Goal: Entertainment & Leisure: Consume media (video, audio)

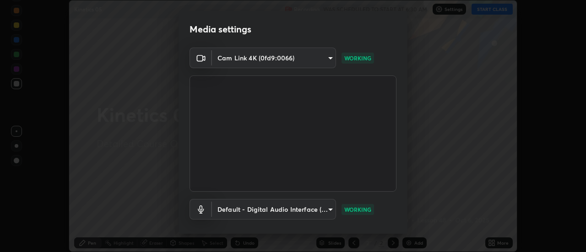
scroll to position [48, 0]
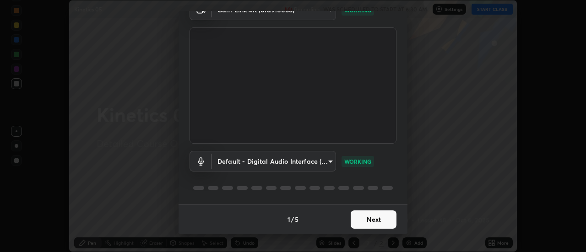
click at [360, 217] on button "Next" at bounding box center [374, 220] width 46 height 18
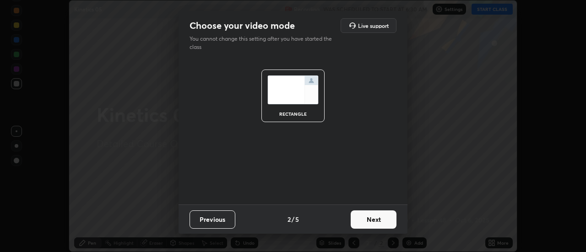
click at [366, 219] on button "Next" at bounding box center [374, 220] width 46 height 18
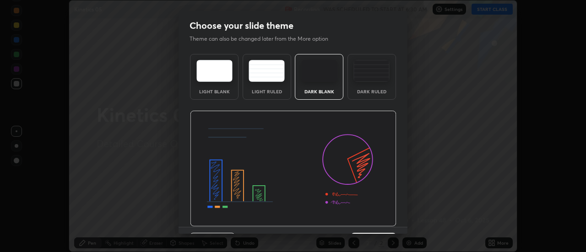
scroll to position [22, 0]
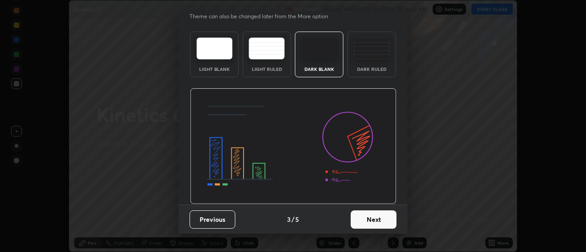
click at [373, 219] on button "Next" at bounding box center [374, 220] width 46 height 18
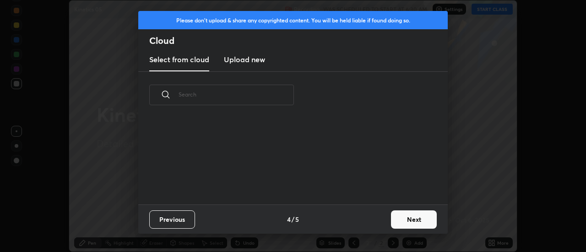
scroll to position [0, 0]
click at [401, 216] on button "Next" at bounding box center [414, 220] width 46 height 18
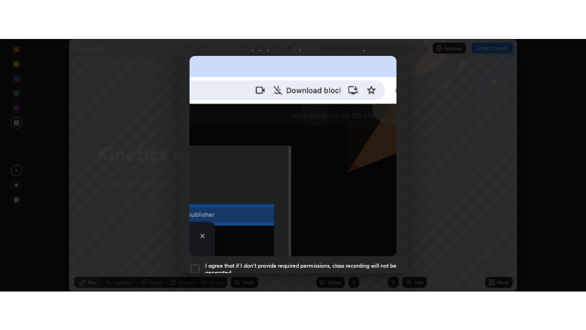
scroll to position [235, 0]
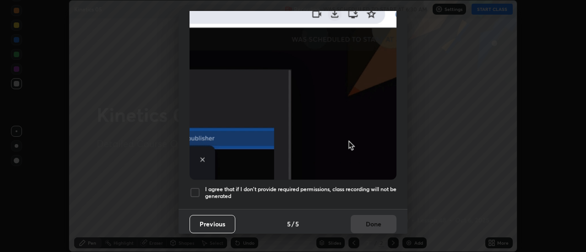
click at [196, 188] on div at bounding box center [195, 192] width 11 height 11
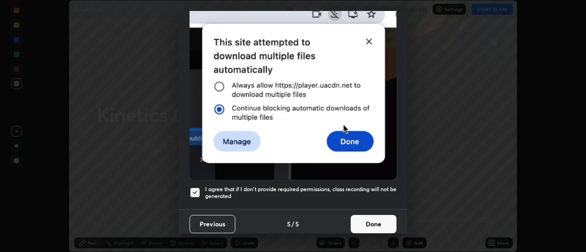
click at [359, 223] on button "Done" at bounding box center [374, 224] width 46 height 18
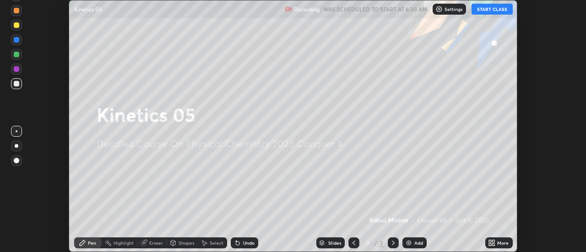
click at [477, 11] on button "START CLASS" at bounding box center [492, 9] width 41 height 11
click at [491, 245] on icon at bounding box center [490, 245] width 2 height 2
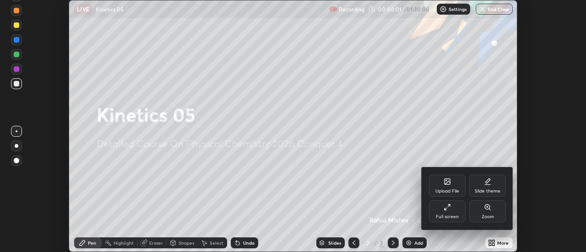
click at [454, 211] on div "Full screen" at bounding box center [447, 212] width 37 height 22
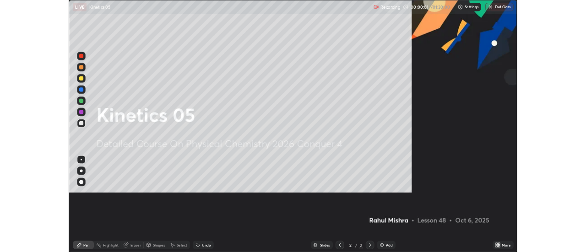
scroll to position [330, 586]
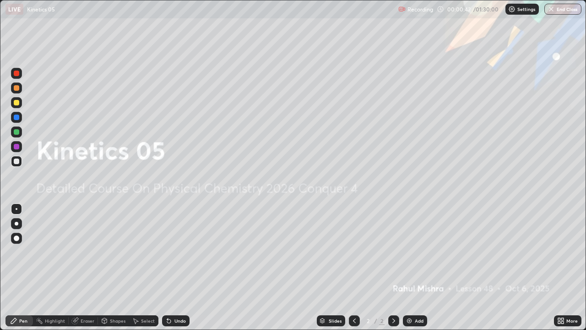
click at [408, 252] on img at bounding box center [409, 320] width 7 height 7
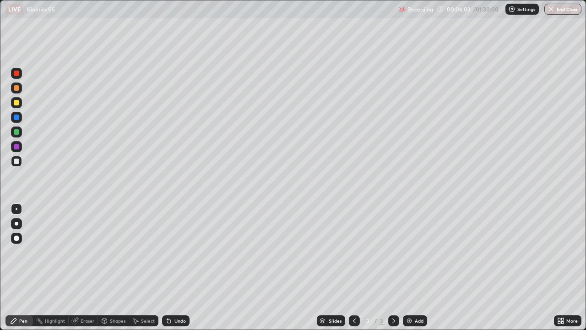
click at [413, 252] on div "Add" at bounding box center [415, 320] width 24 height 11
click at [169, 252] on icon at bounding box center [168, 320] width 7 height 7
click at [170, 252] on icon at bounding box center [168, 320] width 7 height 7
click at [409, 252] on img at bounding box center [409, 320] width 7 height 7
click at [16, 101] on div at bounding box center [16, 102] width 5 height 5
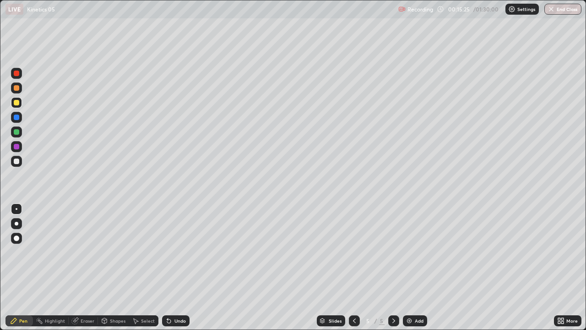
click at [16, 134] on div at bounding box center [16, 131] width 5 height 5
click at [18, 160] on div at bounding box center [16, 161] width 5 height 5
click at [17, 133] on div at bounding box center [16, 131] width 5 height 5
click at [17, 162] on div at bounding box center [16, 161] width 5 height 5
click at [20, 102] on div at bounding box center [16, 102] width 11 height 11
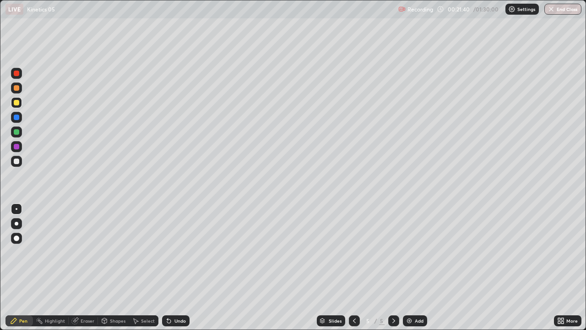
click at [16, 136] on div at bounding box center [16, 131] width 11 height 11
click at [173, 252] on div "Undo" at bounding box center [175, 320] width 27 height 11
click at [409, 252] on img at bounding box center [409, 320] width 7 height 7
click at [17, 159] on div at bounding box center [16, 161] width 5 height 5
click at [16, 132] on div at bounding box center [16, 131] width 5 height 5
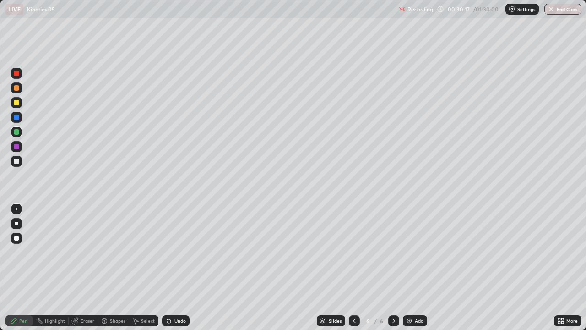
click at [18, 162] on div at bounding box center [16, 161] width 5 height 5
click at [17, 104] on div at bounding box center [16, 102] width 5 height 5
click at [17, 132] on div at bounding box center [16, 131] width 5 height 5
click at [14, 160] on div at bounding box center [16, 161] width 5 height 5
click at [144, 252] on div "Select" at bounding box center [148, 320] width 14 height 5
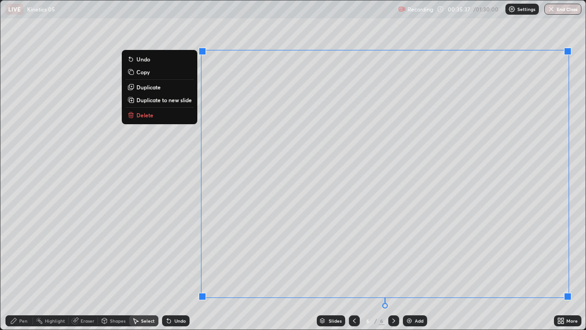
click at [169, 104] on button "Duplicate to new slide" at bounding box center [160, 99] width 68 height 11
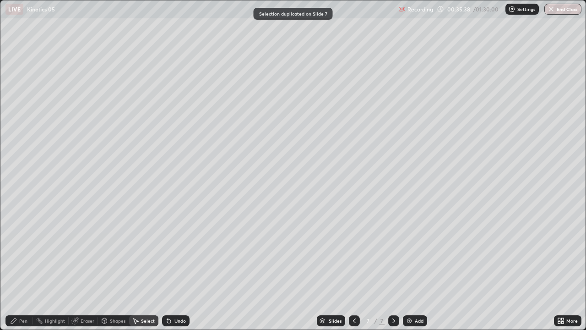
click at [22, 252] on div "Pen" at bounding box center [23, 320] width 8 height 5
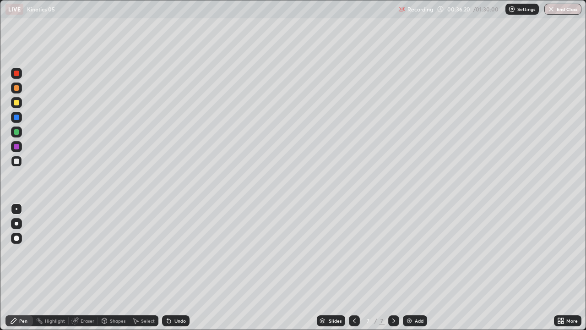
click at [86, 252] on div "Eraser" at bounding box center [88, 320] width 14 height 5
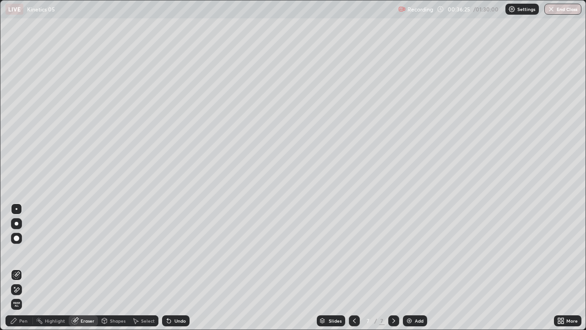
click at [25, 252] on div "Pen" at bounding box center [23, 320] width 8 height 5
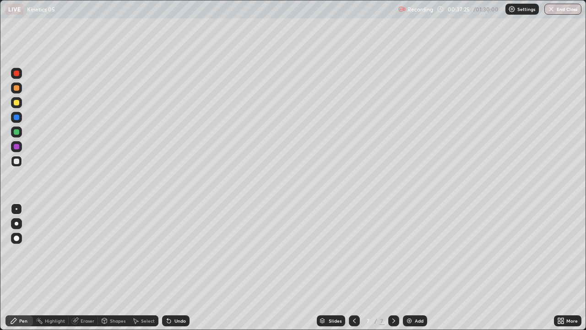
click at [88, 252] on div "Eraser" at bounding box center [88, 320] width 14 height 5
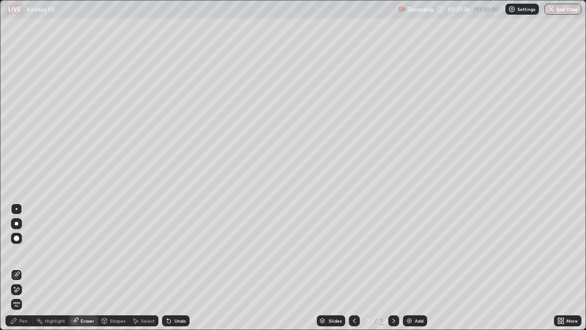
click at [20, 252] on icon at bounding box center [16, 290] width 7 height 8
click at [27, 252] on div "Pen" at bounding box center [18, 320] width 27 height 11
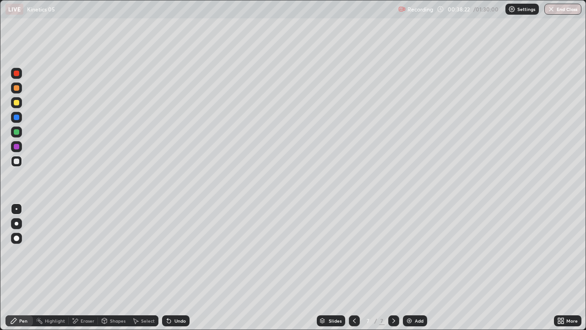
click at [14, 132] on div at bounding box center [16, 131] width 5 height 5
click at [15, 162] on div at bounding box center [16, 161] width 5 height 5
click at [182, 252] on div "Undo" at bounding box center [175, 320] width 27 height 11
click at [181, 252] on div "Undo" at bounding box center [175, 320] width 27 height 11
click at [16, 133] on div at bounding box center [16, 131] width 5 height 5
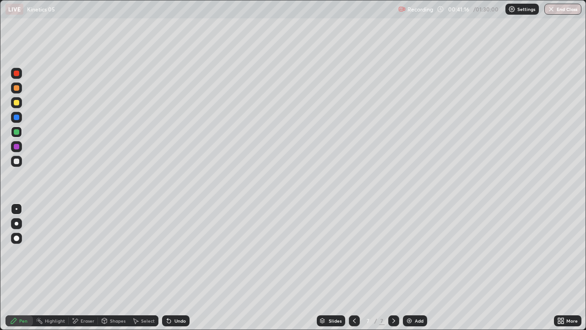
click at [16, 103] on div at bounding box center [16, 102] width 5 height 5
click at [92, 252] on div "Eraser" at bounding box center [88, 320] width 14 height 5
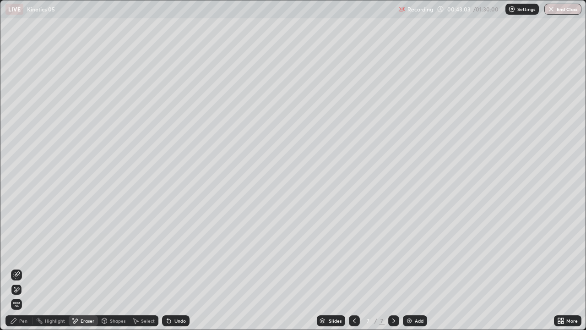
click at [22, 252] on div "Pen" at bounding box center [23, 320] width 8 height 5
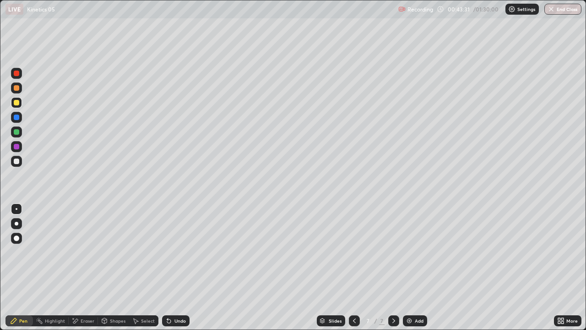
click at [354, 252] on icon at bounding box center [354, 320] width 3 height 5
click at [392, 252] on icon at bounding box center [393, 320] width 7 height 7
click at [143, 252] on div "Select" at bounding box center [148, 320] width 14 height 5
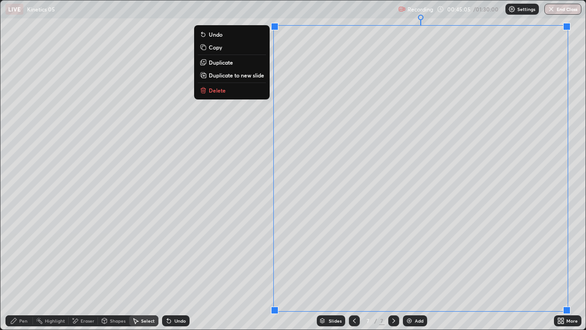
click at [248, 75] on p "Duplicate to new slide" at bounding box center [236, 74] width 55 height 7
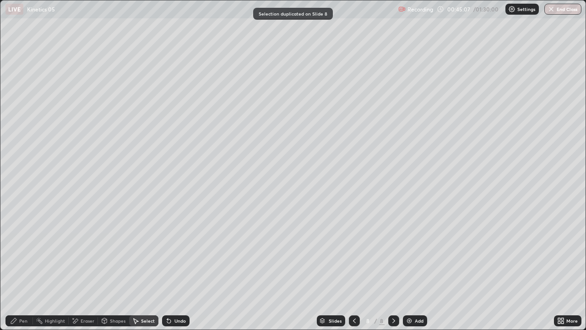
click at [24, 252] on div "Pen" at bounding box center [23, 320] width 8 height 5
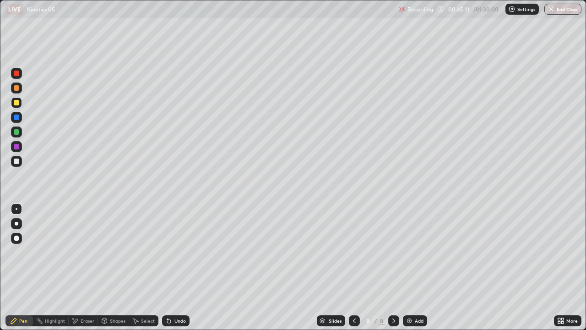
click at [18, 134] on div at bounding box center [16, 131] width 5 height 5
click at [18, 161] on div at bounding box center [16, 161] width 5 height 5
click at [175, 252] on div "Undo" at bounding box center [180, 320] width 11 height 5
click at [17, 131] on div at bounding box center [16, 131] width 5 height 5
click at [19, 160] on div at bounding box center [16, 161] width 5 height 5
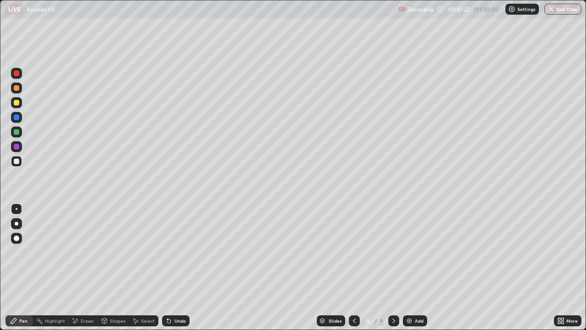
click at [167, 252] on icon at bounding box center [169, 321] width 4 height 4
click at [167, 252] on icon at bounding box center [167, 318] width 1 height 1
click at [81, 252] on div "Eraser" at bounding box center [88, 320] width 14 height 5
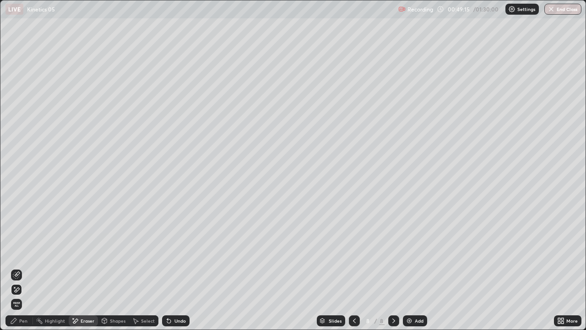
click at [25, 252] on div "Pen" at bounding box center [23, 320] width 8 height 5
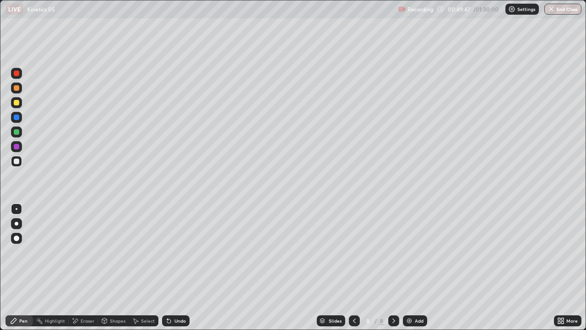
click at [18, 103] on div at bounding box center [16, 102] width 5 height 5
click at [178, 252] on div "Undo" at bounding box center [180, 320] width 11 height 5
click at [411, 252] on img at bounding box center [409, 320] width 7 height 7
click at [353, 252] on icon at bounding box center [354, 320] width 3 height 5
click at [147, 252] on div "Select" at bounding box center [148, 320] width 14 height 5
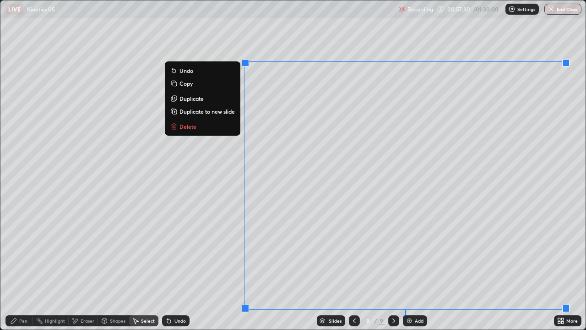
click at [224, 111] on p "Duplicate to new slide" at bounding box center [207, 111] width 55 height 7
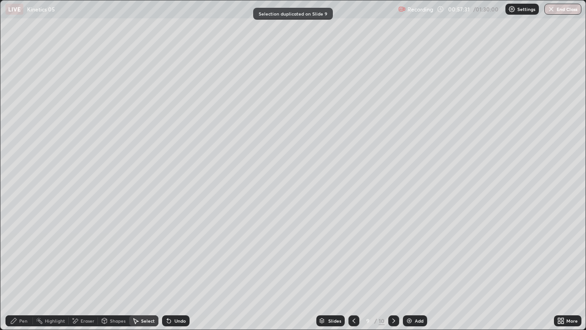
click at [21, 252] on div "Pen" at bounding box center [23, 320] width 8 height 5
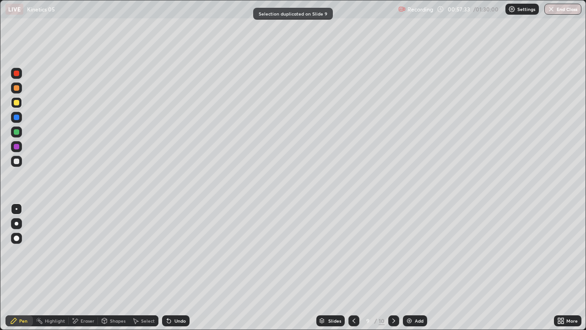
click at [85, 252] on div "Eraser" at bounding box center [88, 320] width 14 height 5
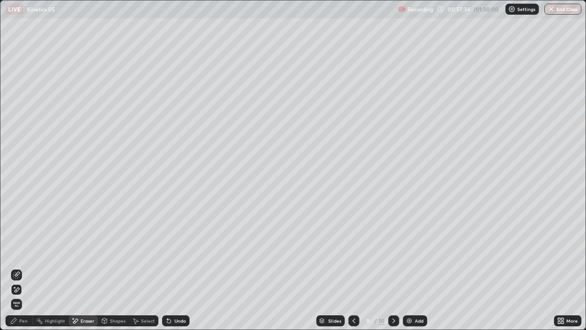
click at [24, 252] on div "Pen" at bounding box center [23, 320] width 8 height 5
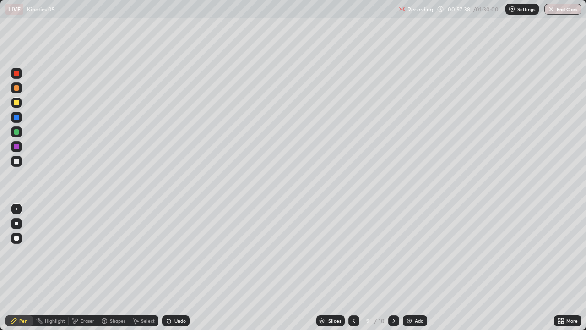
click at [17, 162] on div at bounding box center [16, 161] width 5 height 5
click at [18, 132] on div at bounding box center [16, 131] width 5 height 5
click at [88, 252] on div "Eraser" at bounding box center [88, 320] width 14 height 5
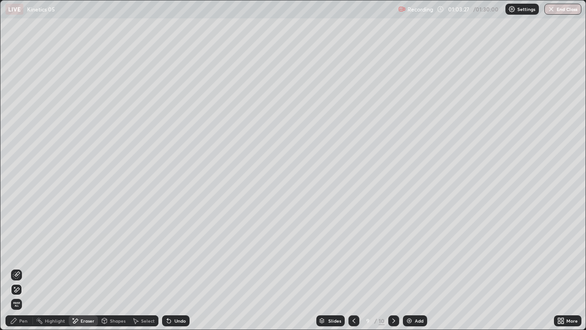
click at [25, 252] on div "Pen" at bounding box center [23, 320] width 8 height 5
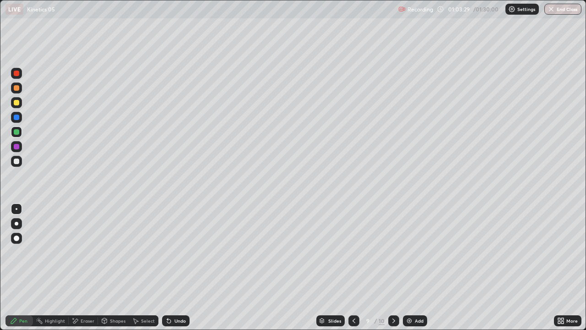
click at [16, 161] on div at bounding box center [16, 161] width 5 height 5
click at [389, 252] on div at bounding box center [394, 320] width 11 height 11
click at [79, 252] on div "Eraser" at bounding box center [83, 320] width 29 height 11
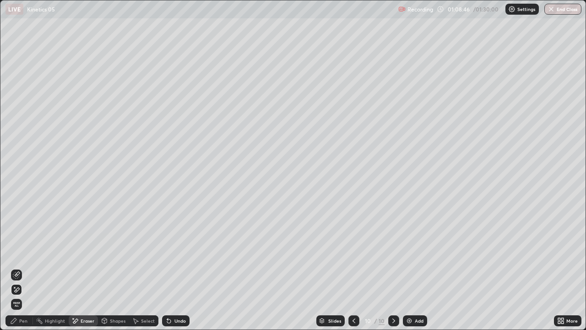
click at [23, 252] on div "Pen" at bounding box center [23, 320] width 8 height 5
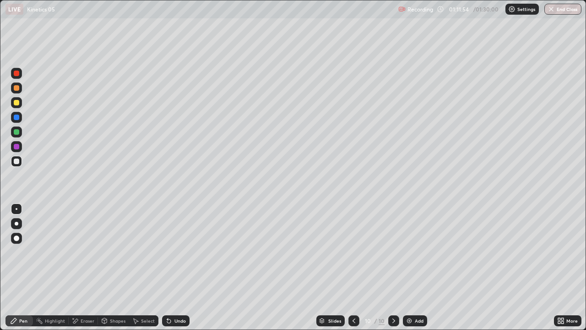
click at [409, 252] on img at bounding box center [409, 320] width 7 height 7
click at [170, 252] on icon at bounding box center [168, 320] width 7 height 7
click at [171, 252] on icon at bounding box center [168, 320] width 7 height 7
click at [173, 252] on div "Undo" at bounding box center [175, 320] width 27 height 11
click at [16, 148] on div at bounding box center [16, 146] width 5 height 5
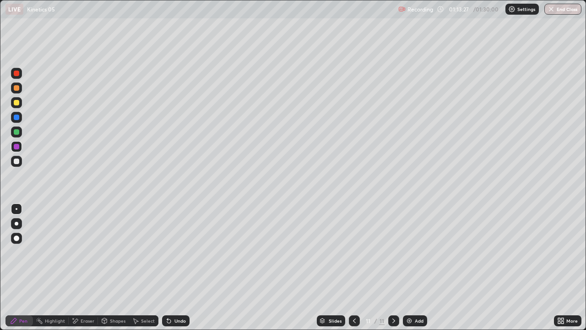
click at [17, 133] on div at bounding box center [16, 131] width 5 height 5
click at [562, 252] on icon at bounding box center [561, 320] width 7 height 7
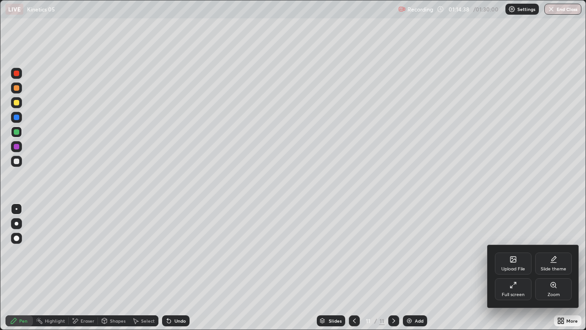
click at [516, 252] on div "Full screen" at bounding box center [513, 289] width 37 height 22
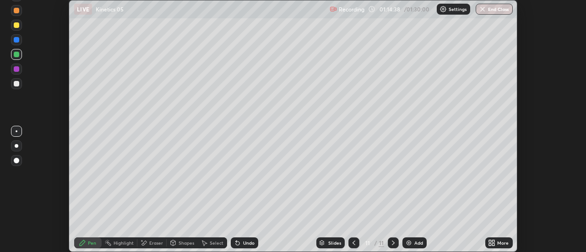
scroll to position [45563, 45229]
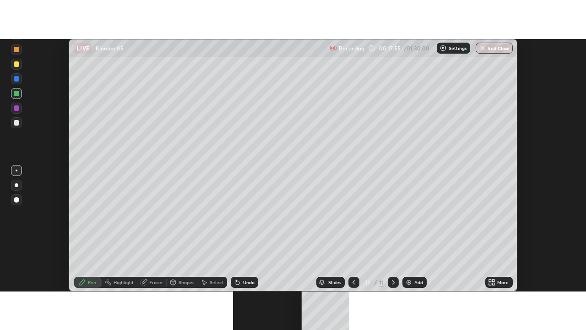
scroll to position [252, 586]
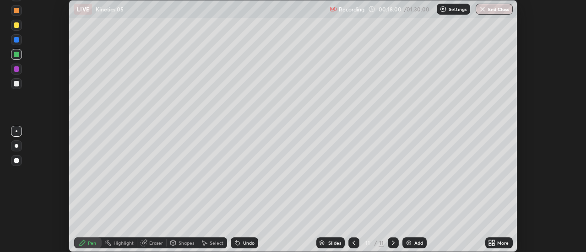
click at [493, 243] on icon at bounding box center [491, 243] width 7 height 7
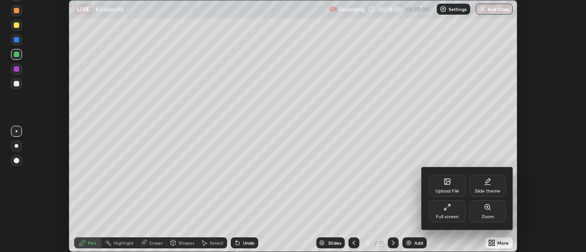
click at [444, 211] on div "Full screen" at bounding box center [447, 212] width 37 height 22
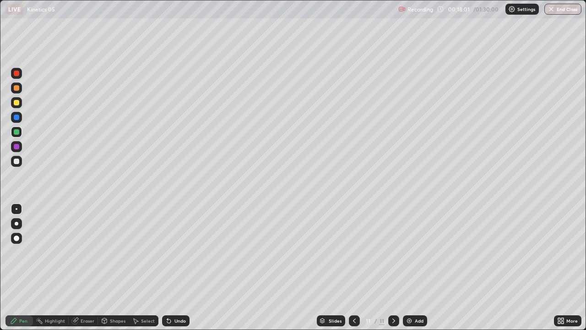
scroll to position [330, 586]
click at [408, 252] on img at bounding box center [409, 320] width 7 height 7
click at [18, 104] on div at bounding box center [16, 102] width 5 height 5
click at [17, 164] on div at bounding box center [16, 161] width 5 height 5
click at [18, 131] on div at bounding box center [16, 131] width 5 height 5
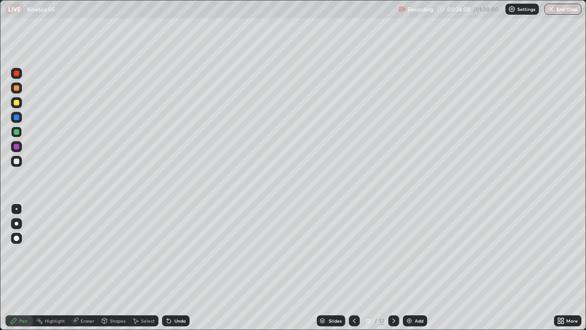
click at [175, 252] on div "Undo" at bounding box center [180, 320] width 11 height 5
click at [16, 103] on div at bounding box center [16, 102] width 5 height 5
click at [142, 252] on div "Select" at bounding box center [148, 320] width 14 height 5
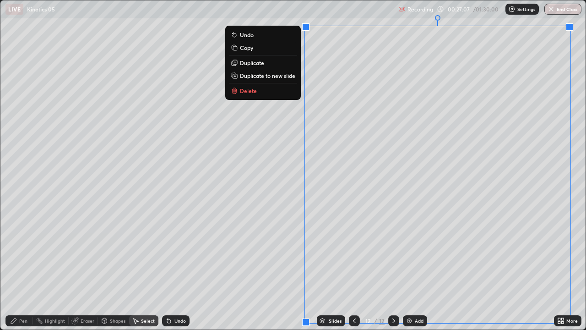
click at [271, 73] on p "Duplicate to new slide" at bounding box center [267, 75] width 55 height 7
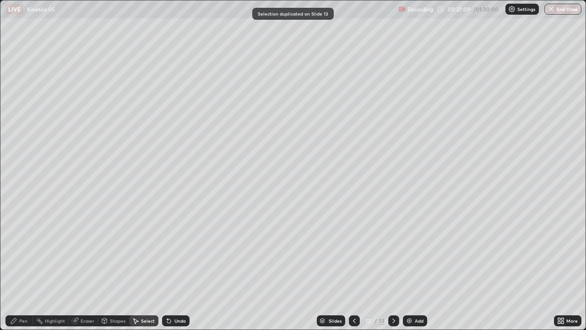
click at [28, 252] on div "Pen" at bounding box center [18, 320] width 27 height 11
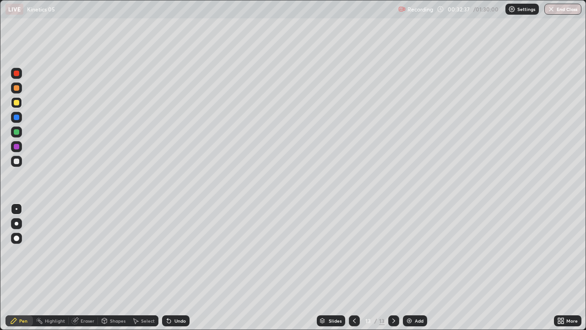
click at [354, 252] on icon at bounding box center [354, 320] width 7 height 7
click at [393, 252] on icon at bounding box center [393, 320] width 7 height 7
click at [354, 252] on icon at bounding box center [354, 320] width 7 height 7
click at [555, 5] on button "End Class" at bounding box center [563, 9] width 37 height 11
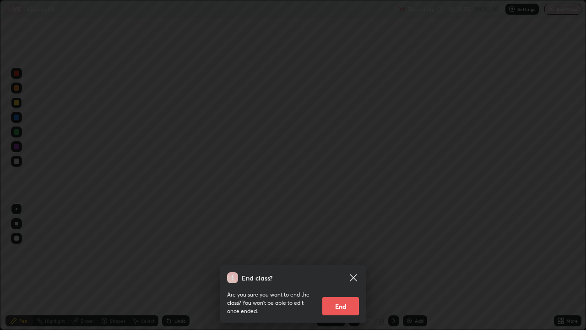
click at [348, 252] on button "End" at bounding box center [341, 306] width 37 height 18
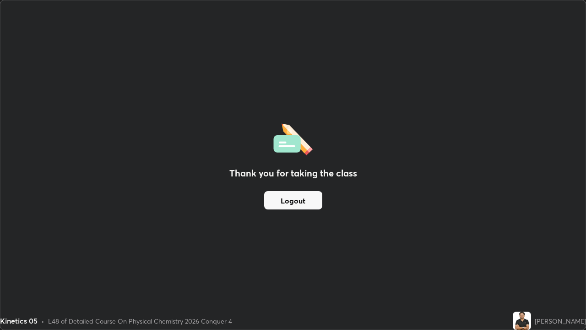
click at [305, 199] on button "Logout" at bounding box center [293, 200] width 58 height 18
click at [306, 200] on button "Logout" at bounding box center [293, 200] width 58 height 18
click at [306, 198] on button "Logout" at bounding box center [293, 200] width 58 height 18
click at [307, 199] on button "Logout" at bounding box center [293, 200] width 58 height 18
